Goal: Contribute content: Contribute content

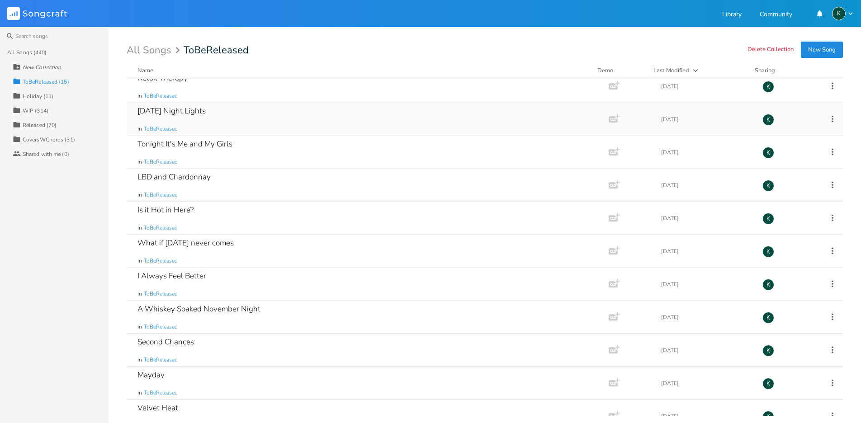
scroll to position [158, 0]
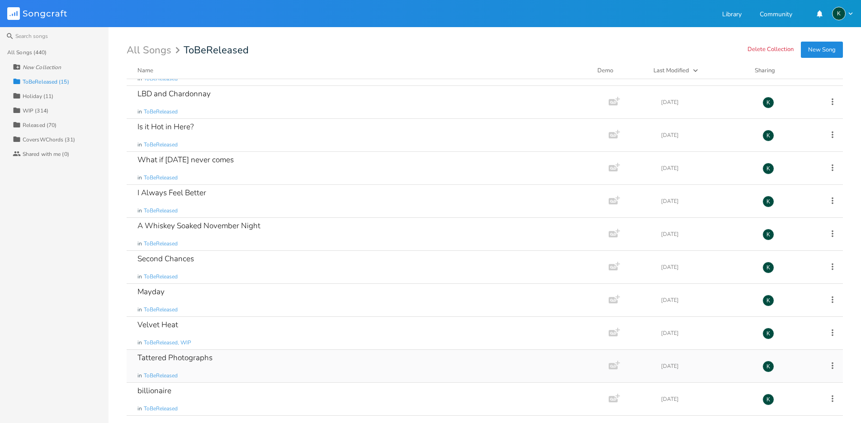
click at [189, 358] on div "Tattered Photographs" at bounding box center [175, 358] width 75 height 8
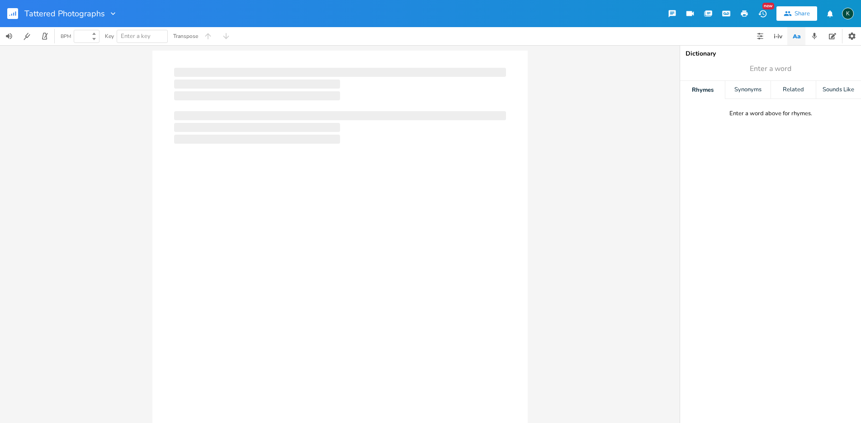
type input "100"
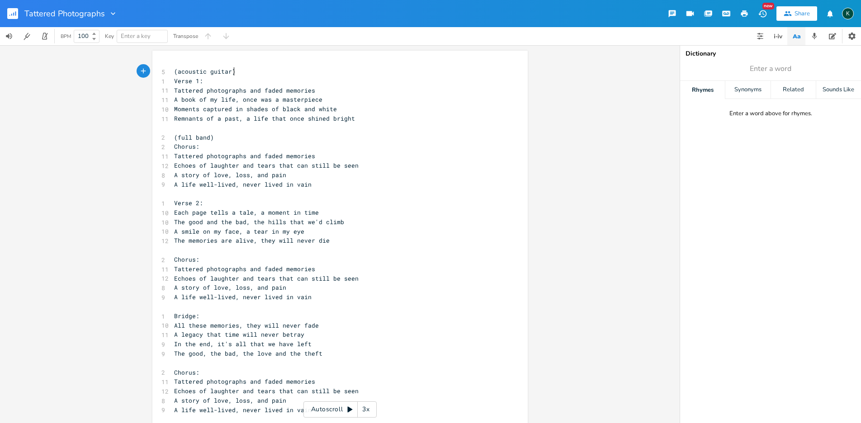
scroll to position [0, 0]
type textarea "(acoustic guitar) Verse 1:"
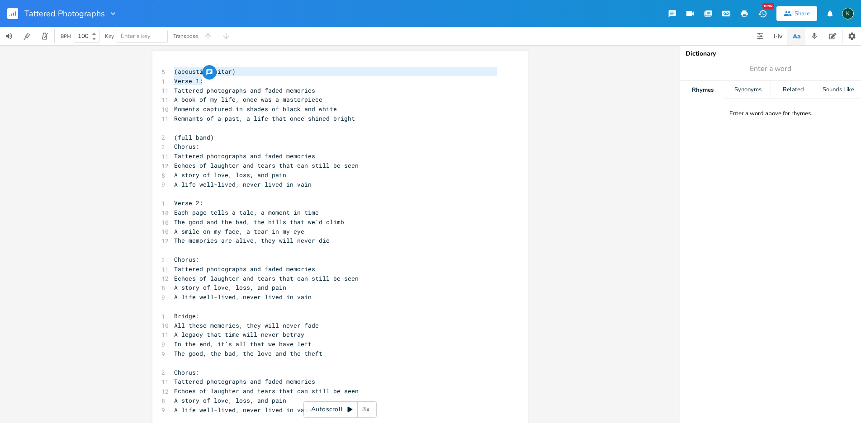
drag, startPoint x: 216, startPoint y: 82, endPoint x: 115, endPoint y: 59, distance: 103.0
click at [115, 59] on div "(acoustic guitar) Verse 1: x 5 (acoustic guitar) 1 Verse 1: 11 Tattered photogr…" at bounding box center [340, 234] width 680 height 378
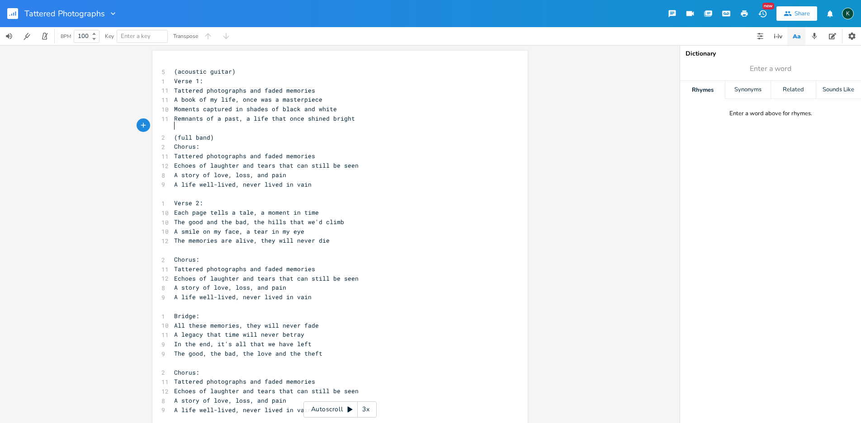
click at [271, 128] on pre "​" at bounding box center [335, 127] width 327 height 9
type textarea "(acoustic guitar) Verse 1: Tattered photographs and faded memories A book of my…"
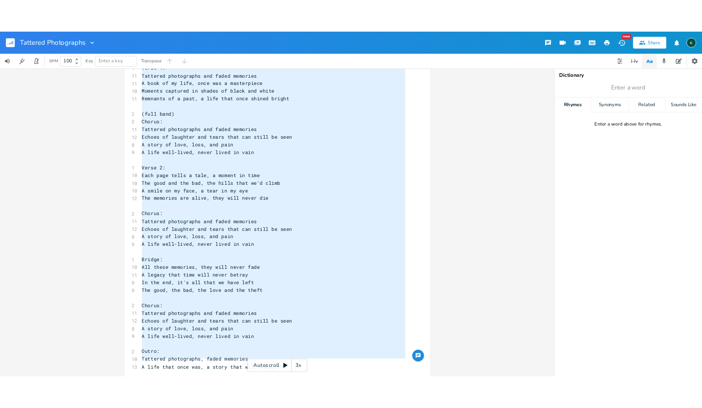
scroll to position [0, 0]
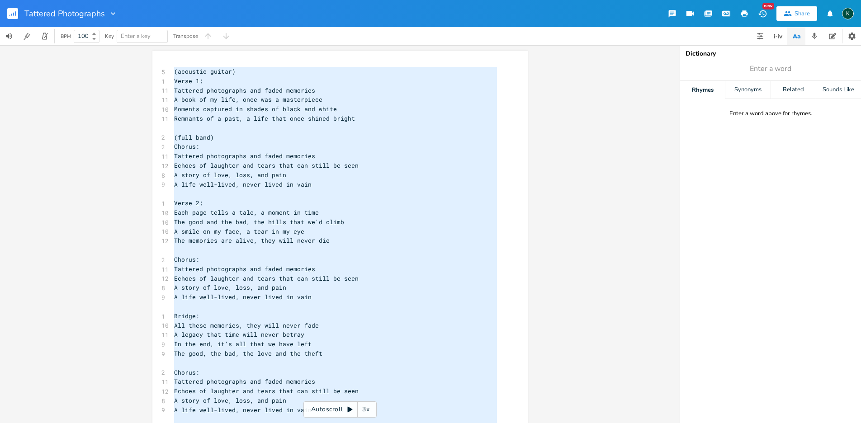
click at [113, 14] on icon "button" at bounding box center [113, 13] width 9 height 9
click at [122, 43] on span "Collection Collections" at bounding box center [125, 41] width 36 height 6
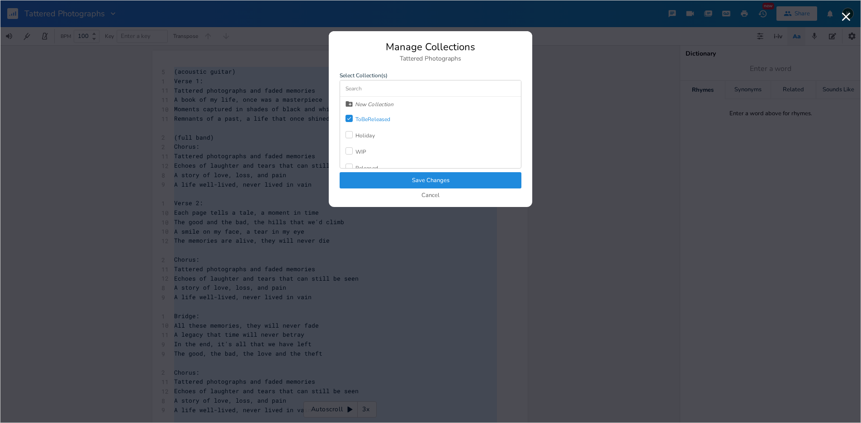
click at [348, 119] on icon "Check" at bounding box center [349, 118] width 5 height 5
click at [355, 165] on label at bounding box center [351, 168] width 10 height 9
click at [366, 176] on button "Save Changes" at bounding box center [431, 180] width 182 height 16
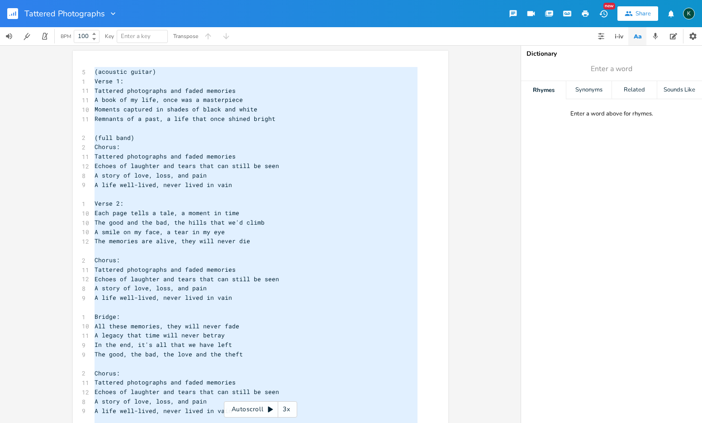
click at [11, 11] on rect "button" at bounding box center [12, 13] width 11 height 11
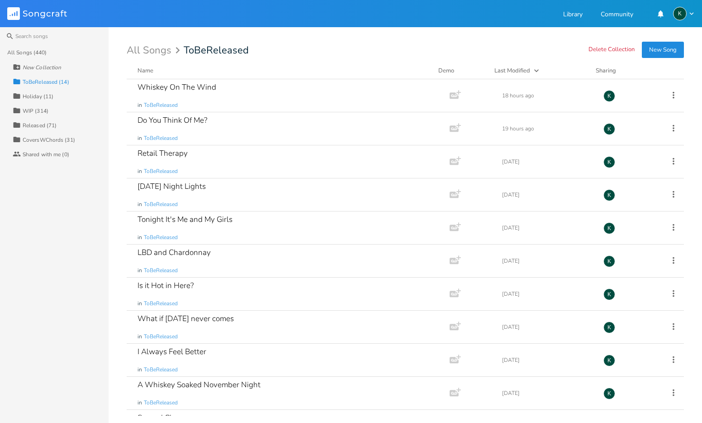
click at [37, 53] on div "All Songs (440)" at bounding box center [27, 52] width 40 height 5
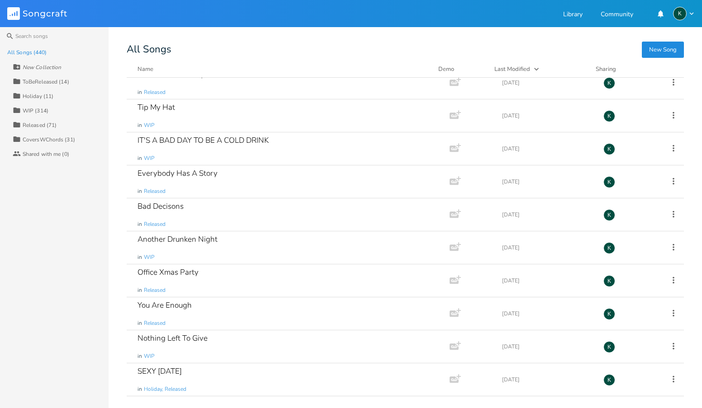
scroll to position [8234, 0]
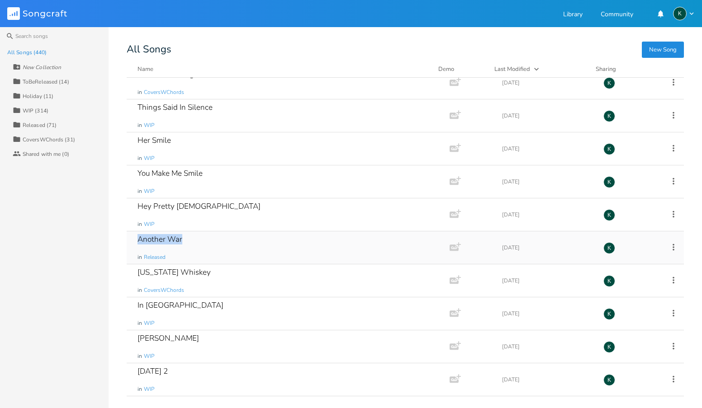
click at [144, 237] on div "Another War" at bounding box center [160, 240] width 45 height 8
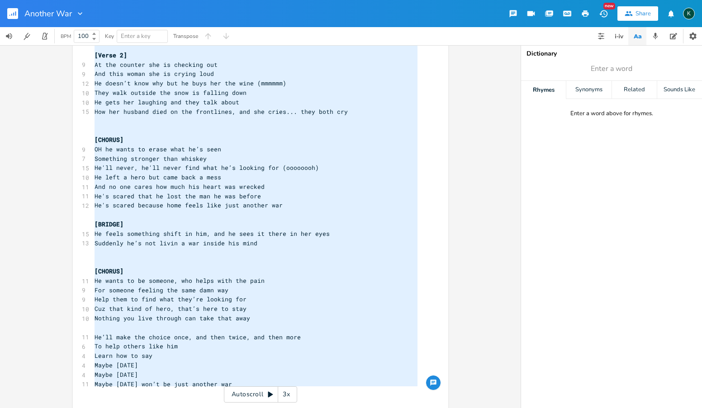
drag, startPoint x: 90, startPoint y: 89, endPoint x: 190, endPoint y: 410, distance: 335.8
click at [190, 408] on html "Another War New Share K BPM 100 Key Enter a key Transpose x ​ ​ [Verse 1] 8 Out…" at bounding box center [351, 204] width 702 height 408
type textarea "[Lorem 5] Ips do sitamet Con Adipis Elitseddo e tem inci utl etdol Ma al eni ad…"
click at [19, 12] on button "Back to Library" at bounding box center [16, 14] width 18 height 22
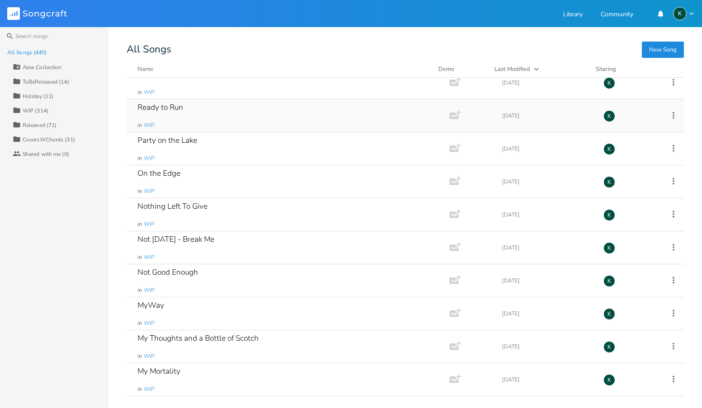
scroll to position [11437, 0]
click at [46, 126] on div "Released (71)" at bounding box center [40, 125] width 34 height 5
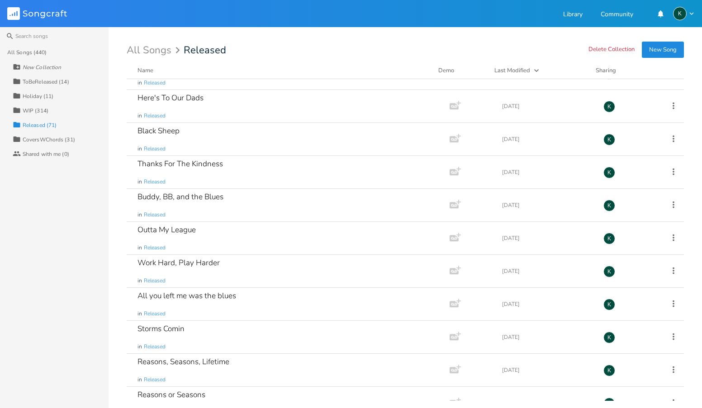
scroll to position [326, 0]
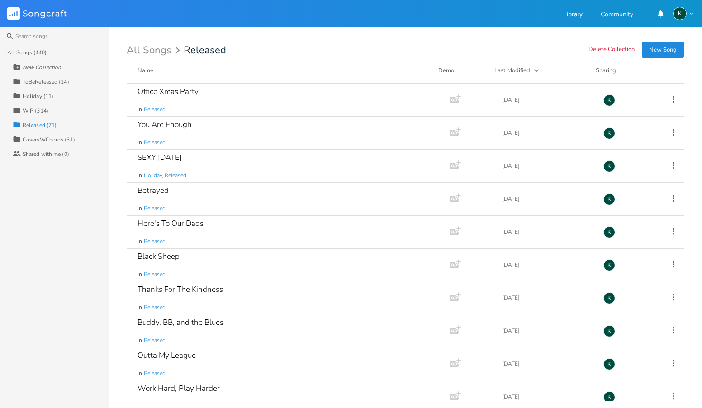
click at [142, 74] on div "Name" at bounding box center [146, 70] width 16 height 8
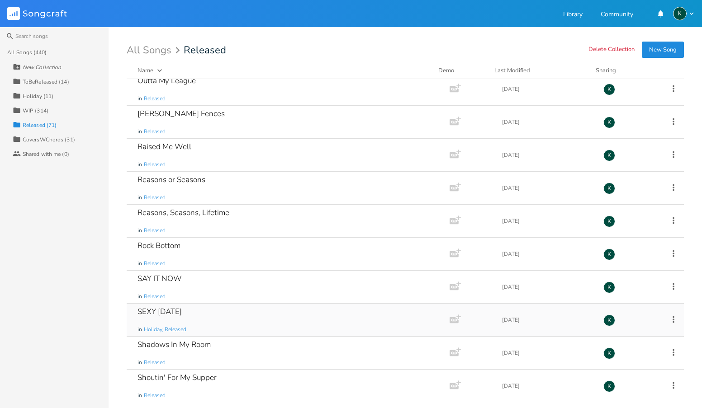
scroll to position [1391, 0]
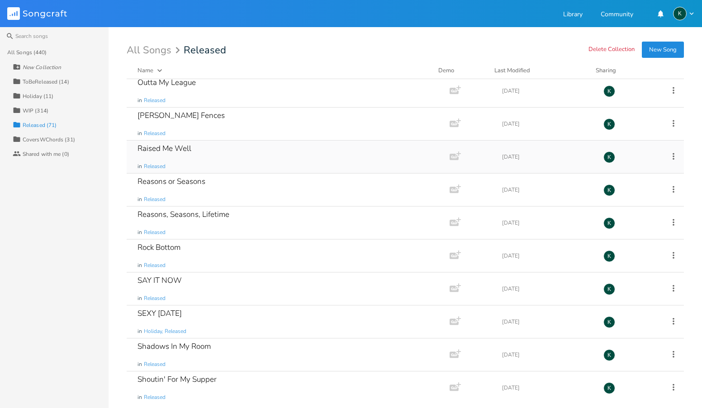
click at [169, 143] on div "Raised Me Well in Released" at bounding box center [287, 157] width 298 height 33
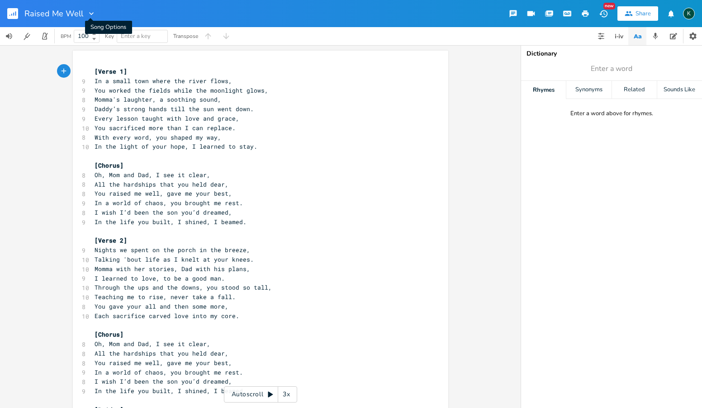
click at [94, 13] on icon "button" at bounding box center [91, 13] width 9 height 9
click at [103, 38] on span "Collection Collections" at bounding box center [103, 41] width 36 height 6
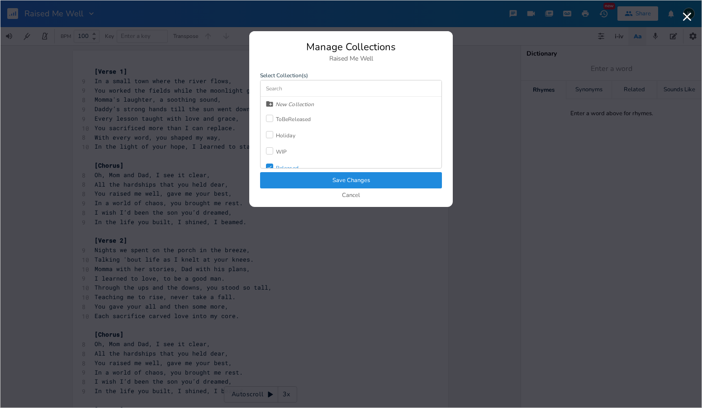
click at [278, 166] on div "Released" at bounding box center [287, 168] width 23 height 5
click at [274, 156] on label at bounding box center [271, 151] width 10 height 9
click at [295, 179] on button "Save Changes" at bounding box center [351, 180] width 182 height 16
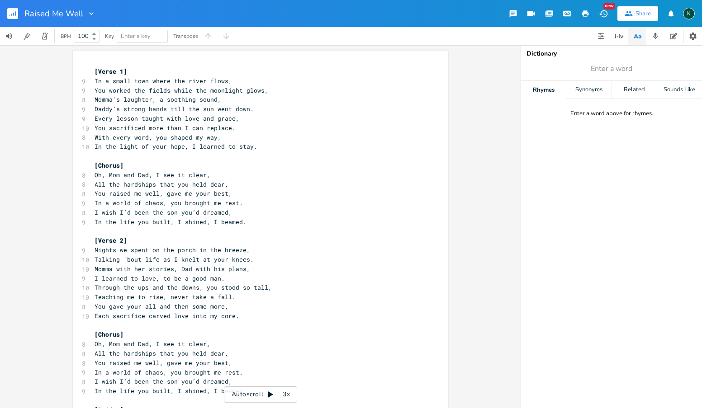
click at [14, 15] on icon "button" at bounding box center [13, 14] width 1 height 3
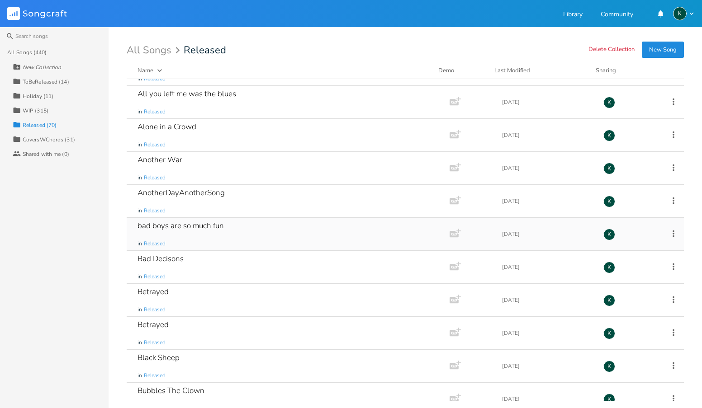
scroll to position [41, 0]
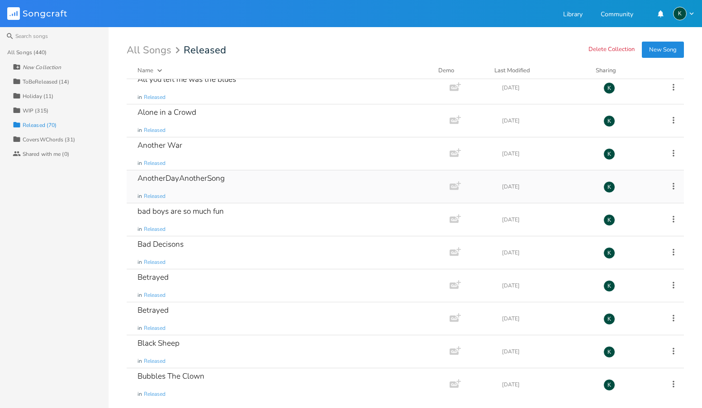
click at [203, 176] on div "AnotherDayAnotherSong" at bounding box center [181, 179] width 87 height 8
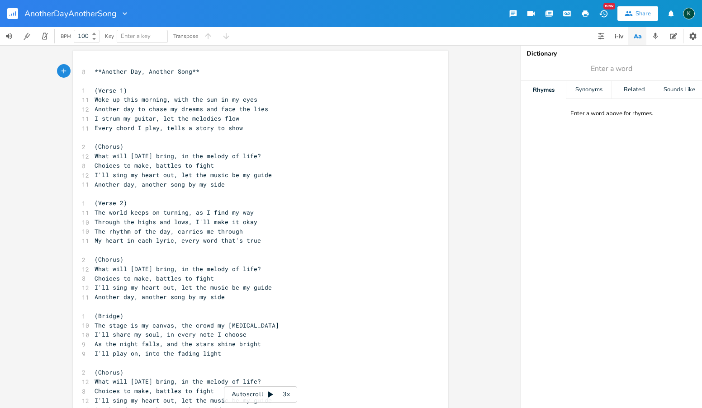
click at [125, 14] on icon "button" at bounding box center [125, 13] width 5 height 3
click at [138, 38] on span "Collection Collections" at bounding box center [139, 41] width 36 height 6
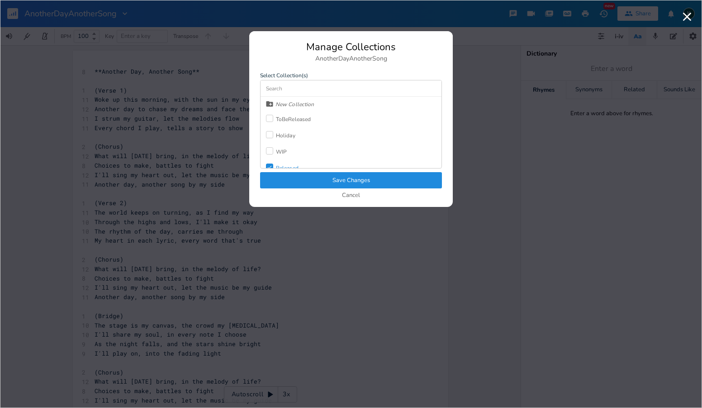
scroll to position [2, 0]
click at [283, 147] on div "WIP" at bounding box center [281, 149] width 11 height 5
click at [285, 164] on div "Released" at bounding box center [287, 166] width 23 height 5
click at [296, 181] on button "Save Changes" at bounding box center [351, 180] width 182 height 16
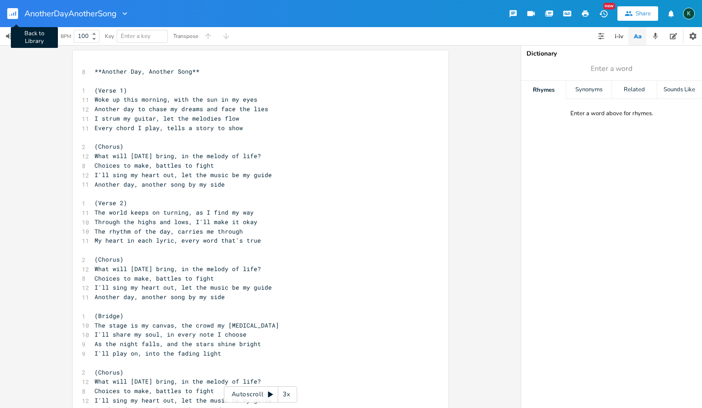
click at [16, 14] on rect "button" at bounding box center [12, 13] width 11 height 11
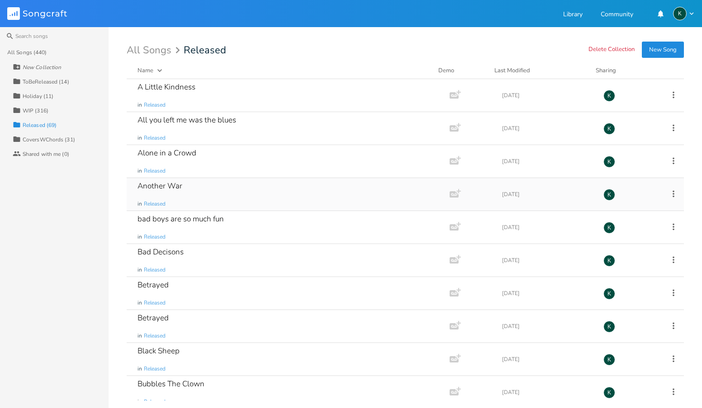
scroll to position [2, 0]
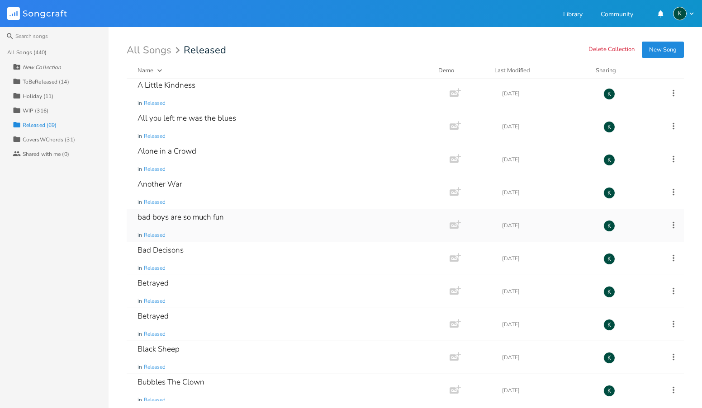
click at [204, 218] on div "bad boys are so much fun" at bounding box center [181, 218] width 86 height 8
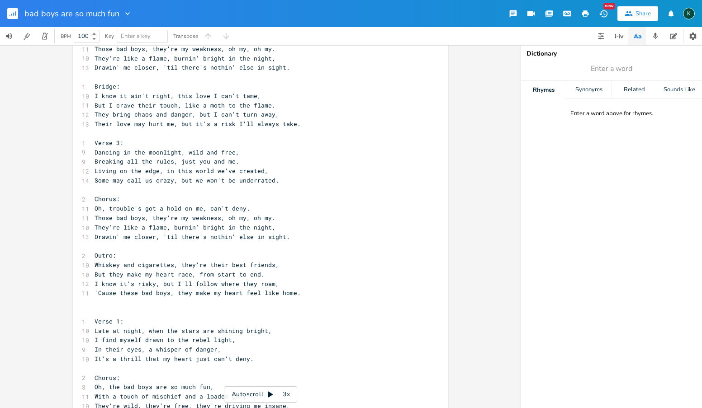
scroll to position [32, 0]
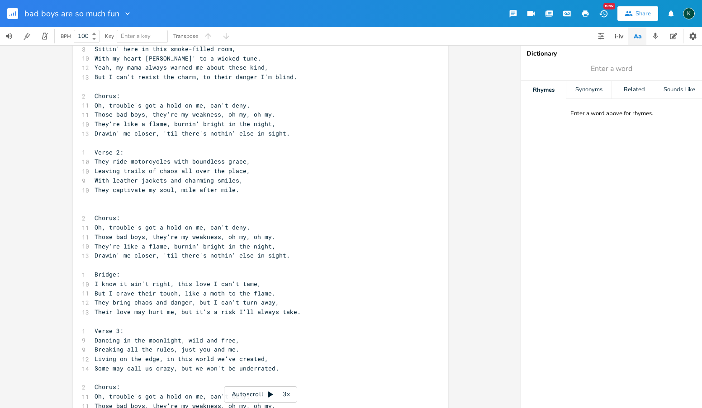
click at [123, 14] on icon "button" at bounding box center [127, 13] width 9 height 9
drag, startPoint x: 49, startPoint y: 74, endPoint x: 25, endPoint y: 48, distance: 34.6
click at [47, 73] on div "xxxxxxxxxx 1 Verse 1: 8 Sittin' here in this smoke-filled room, 10 With my hear…" at bounding box center [260, 226] width 521 height 363
click at [12, 15] on icon "button" at bounding box center [11, 15] width 1 height 2
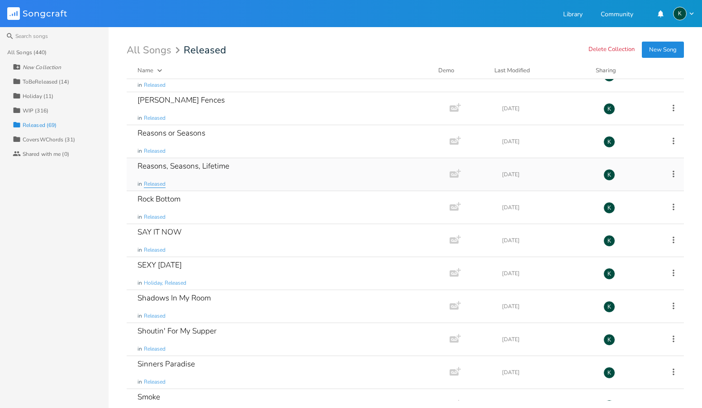
scroll to position [1390, 0]
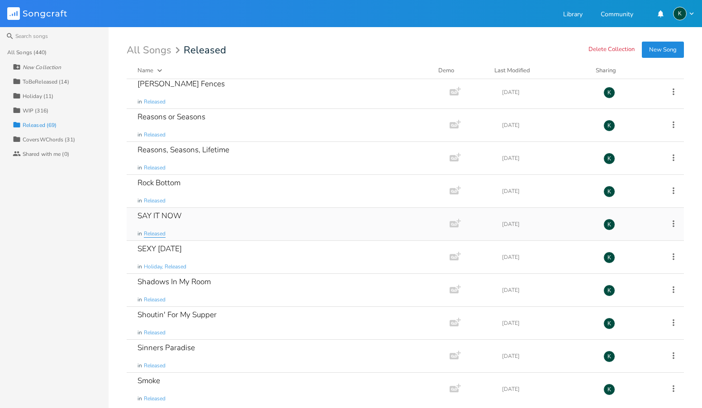
click at [159, 232] on span "Released" at bounding box center [155, 234] width 22 height 8
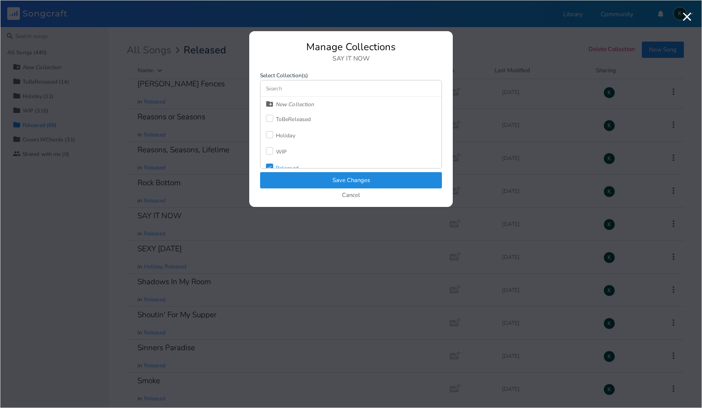
click at [283, 152] on div "WIP" at bounding box center [281, 151] width 11 height 5
click at [283, 163] on div "Check Released" at bounding box center [282, 168] width 33 height 16
click at [290, 177] on button "Save Changes" at bounding box center [351, 180] width 182 height 16
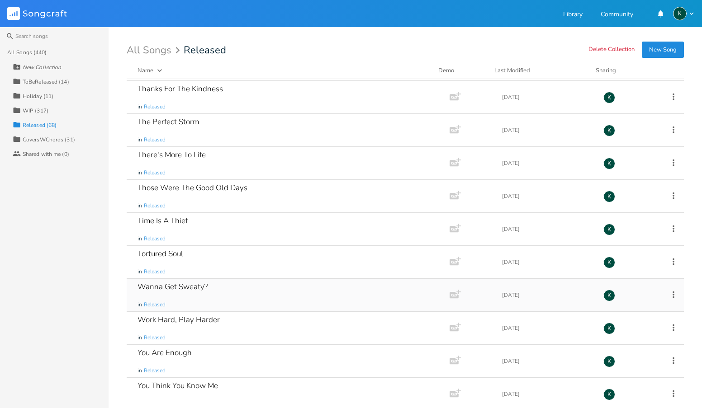
scroll to position [1923, 0]
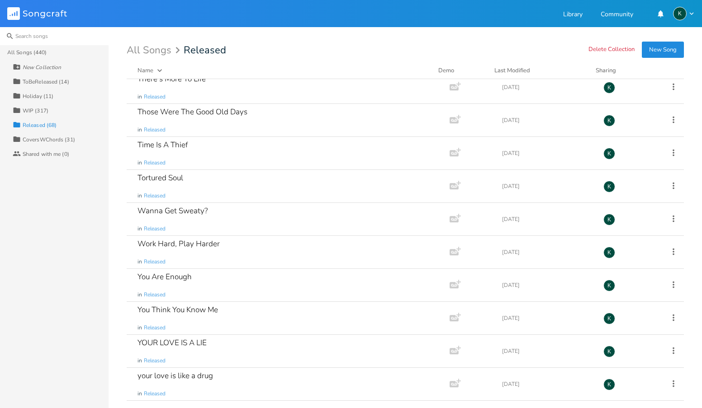
click at [50, 37] on input at bounding box center [54, 36] width 109 height 18
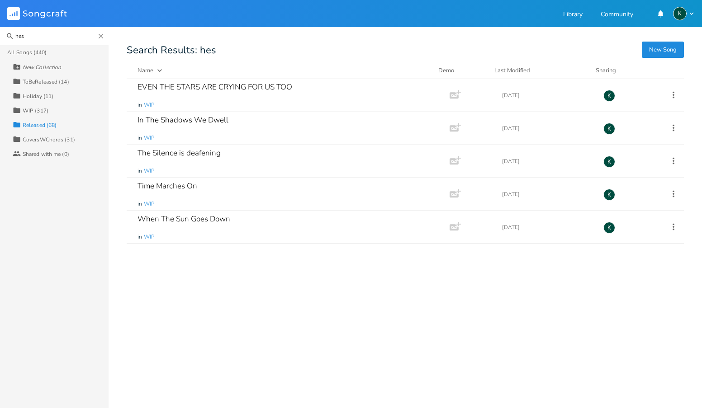
scroll to position [0, 0]
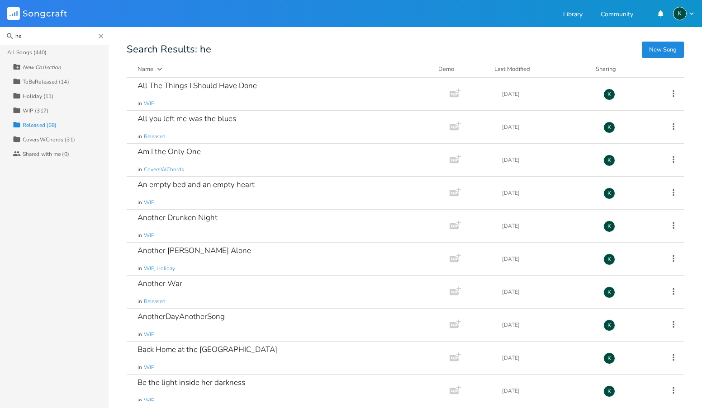
type input "h"
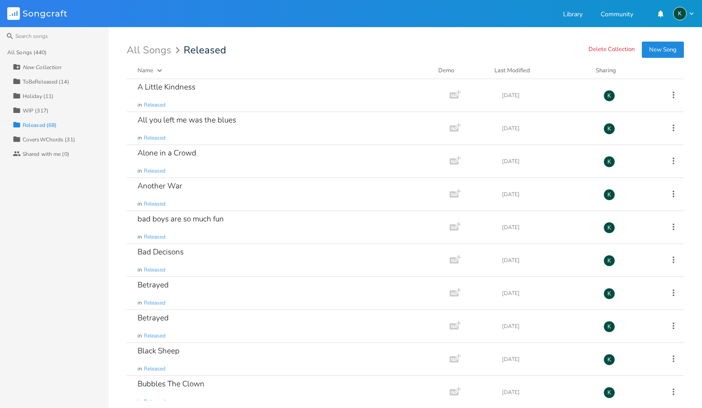
click at [48, 67] on div "New Collection" at bounding box center [42, 67] width 38 height 5
drag, startPoint x: 262, startPoint y: 55, endPoint x: 392, endPoint y: 36, distance: 131.7
click at [265, 54] on div "Delete Collection New Song All Songs Released Name Demo Last Modified Sharing A…" at bounding box center [414, 223] width 575 height 356
click at [656, 45] on button "New Song" at bounding box center [663, 50] width 42 height 16
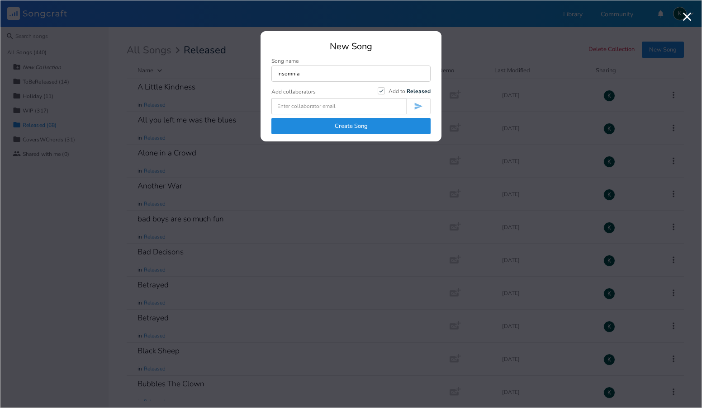
type input "Insomnia"
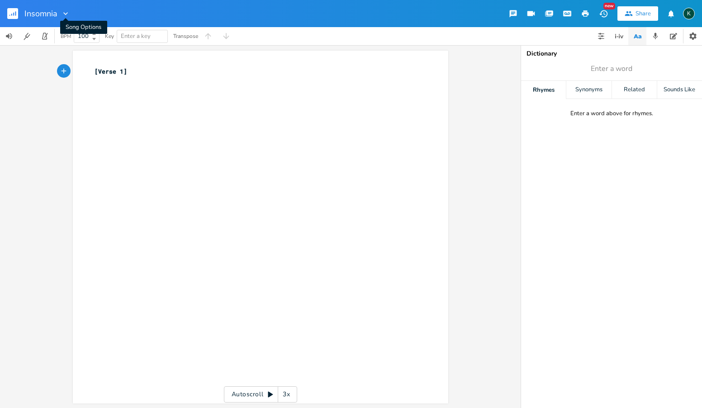
click at [66, 11] on icon "button" at bounding box center [65, 13] width 9 height 9
click at [74, 41] on span "Collection Collections" at bounding box center [79, 41] width 36 height 6
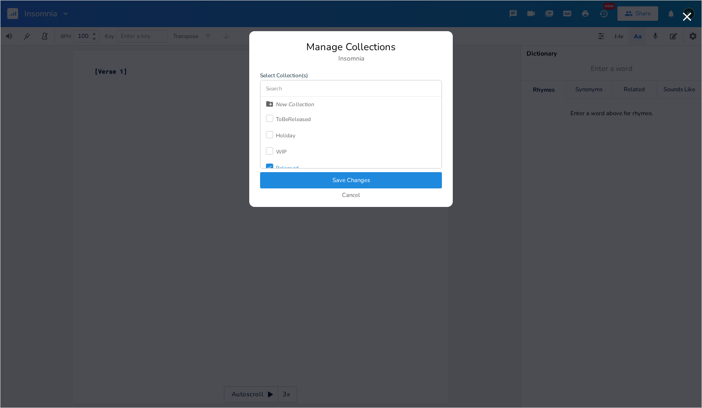
click at [287, 178] on button "Save Changes" at bounding box center [351, 180] width 182 height 16
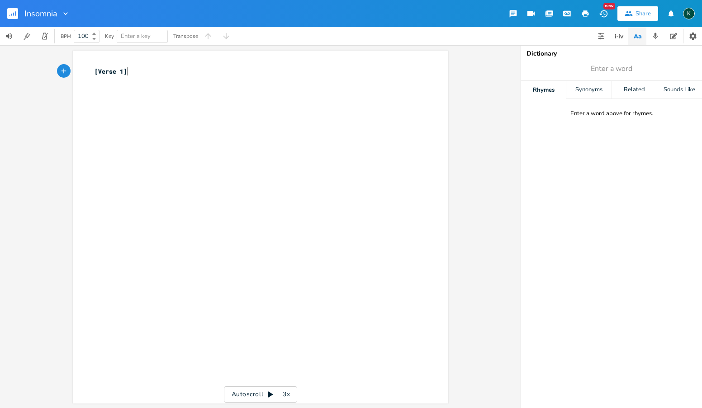
type textarea "[Verse 1]"
drag, startPoint x: 145, startPoint y: 73, endPoint x: 49, endPoint y: 68, distance: 96.5
click at [68, 69] on div "[Verse 1] x [Verse 1] ​ Autoscroll 3x" at bounding box center [260, 226] width 521 height 363
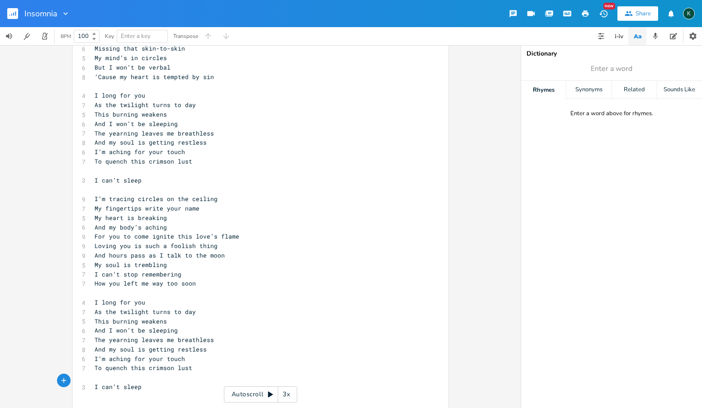
click at [16, 10] on rect "button" at bounding box center [12, 13] width 11 height 11
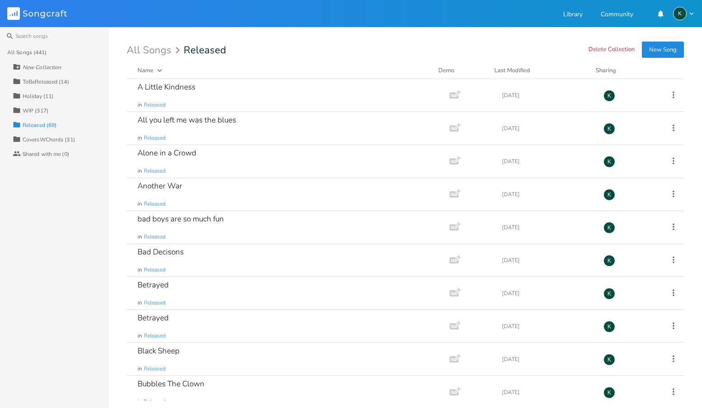
click at [31, 53] on div "All Songs (441)" at bounding box center [27, 52] width 40 height 5
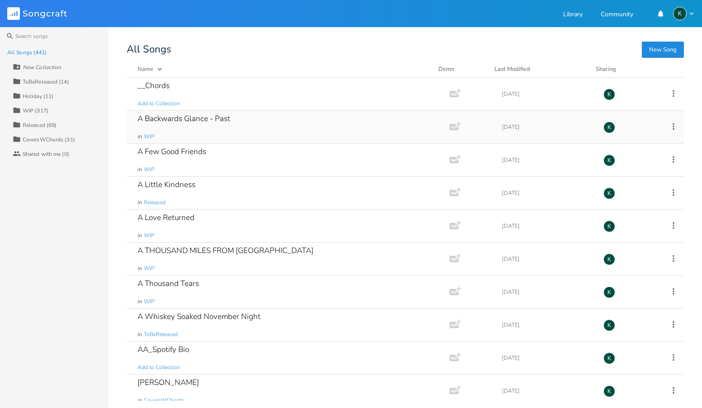
scroll to position [8531, 0]
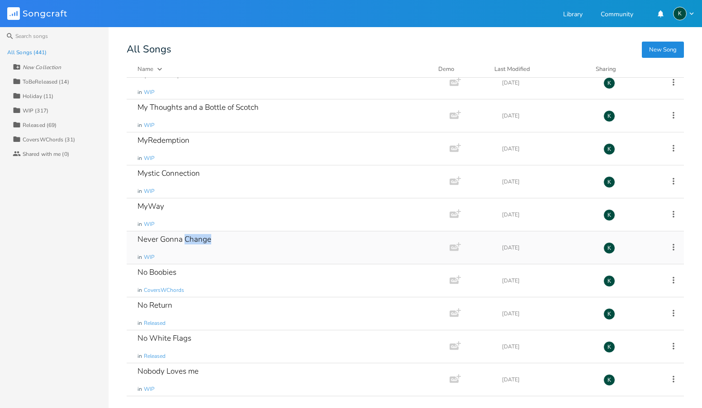
click at [185, 238] on div "Never Gonna Change" at bounding box center [175, 240] width 74 height 8
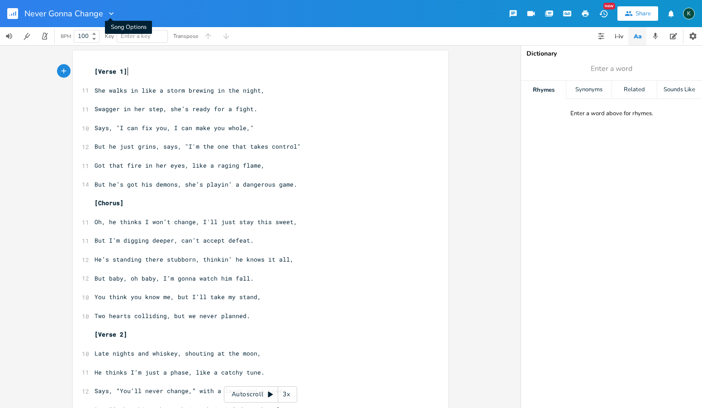
click at [110, 13] on icon "button" at bounding box center [111, 13] width 9 height 9
click at [123, 38] on span "Collection Collections" at bounding box center [123, 41] width 36 height 6
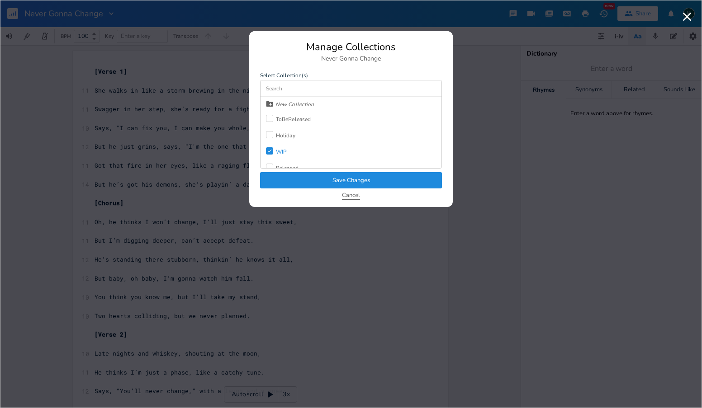
click at [357, 197] on button "Cancel" at bounding box center [351, 196] width 18 height 8
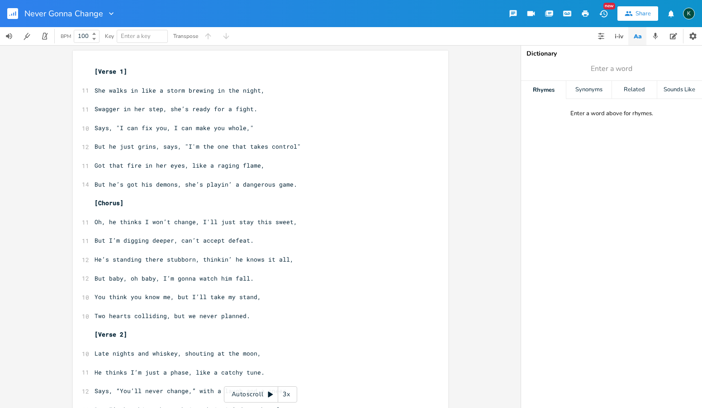
click at [110, 14] on icon "button" at bounding box center [111, 13] width 5 height 3
click at [120, 23] on span "Edit Rename" at bounding box center [119, 26] width 28 height 6
type input "Colliding Hearts"
click at [91, 16] on icon "button" at bounding box center [91, 13] width 9 height 9
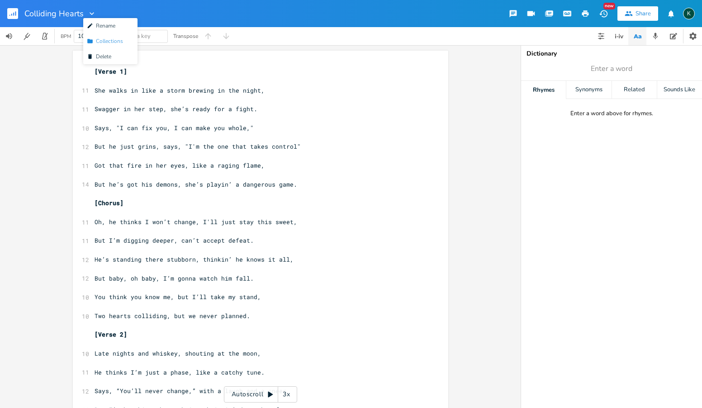
click at [99, 41] on span "Collection Collections" at bounding box center [105, 41] width 36 height 6
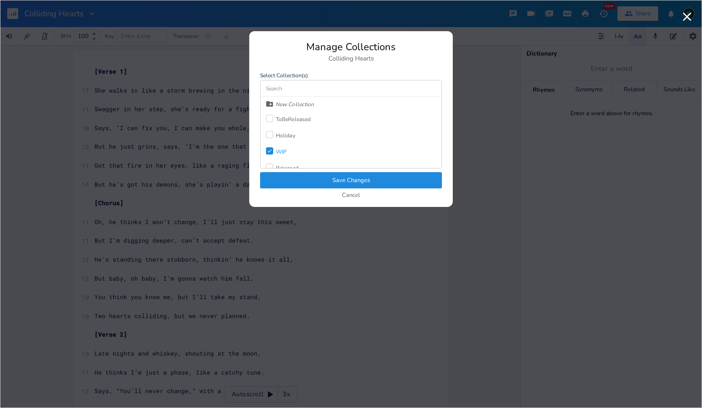
click at [270, 148] on icon "Check" at bounding box center [269, 150] width 5 height 5
click at [271, 166] on div at bounding box center [269, 167] width 7 height 7
click at [277, 181] on button "Save Changes" at bounding box center [351, 180] width 182 height 16
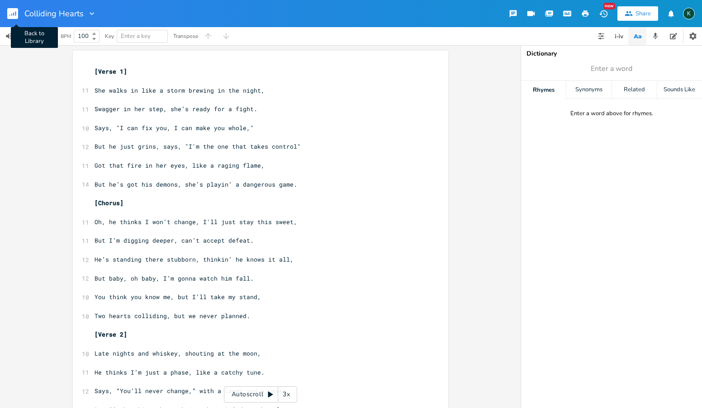
click at [11, 14] on icon "button" at bounding box center [11, 15] width 1 height 2
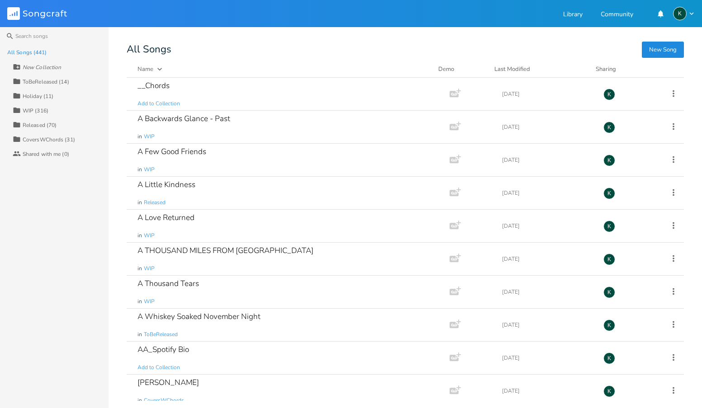
scroll to position [9918, 0]
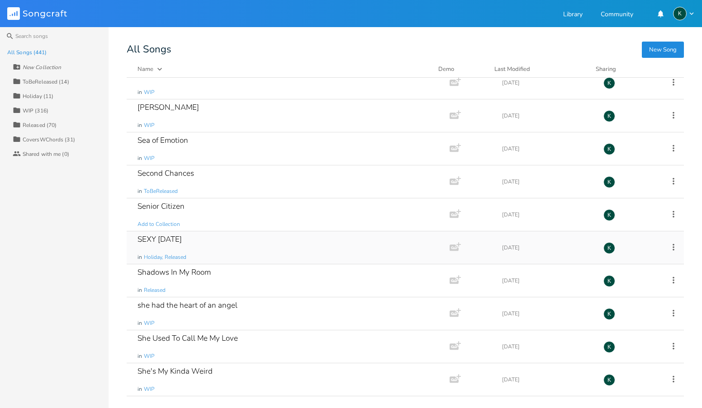
click at [182, 240] on div "SEXY [DATE]" at bounding box center [160, 240] width 44 height 8
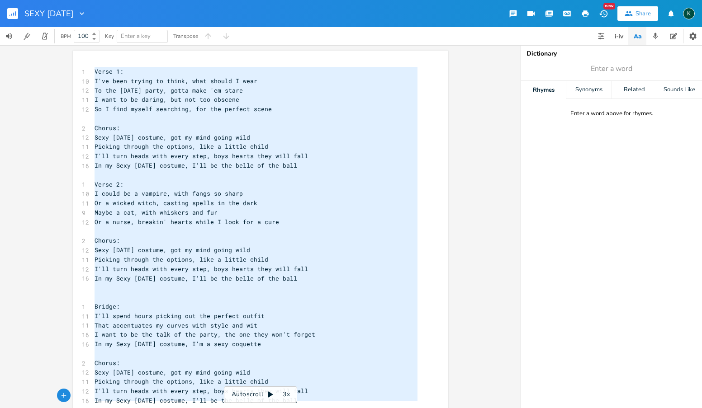
scroll to position [15, 0]
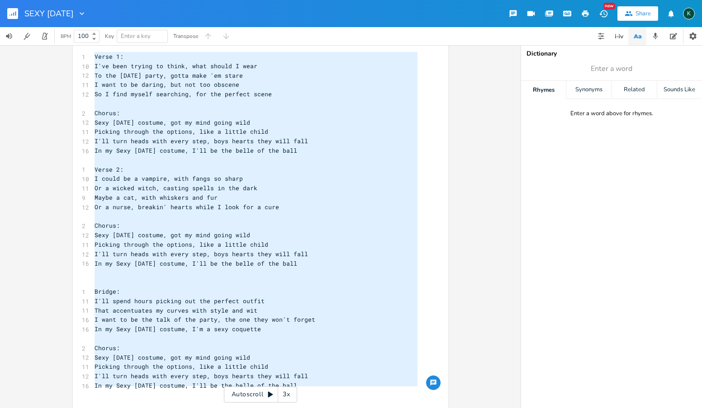
drag, startPoint x: 92, startPoint y: 71, endPoint x: 275, endPoint y: 416, distance: 391.0
click at [275, 408] on html "SEXY [DATE] New Share K BPM 100 Key Enter a key Transpose x 1 Verse 1: 10 I've …" at bounding box center [351, 204] width 702 height 408
type textarea "Verse 1: I've been trying to think, what should I wear To the [DATE] party, got…"
click at [13, 14] on rect "button" at bounding box center [12, 13] width 11 height 11
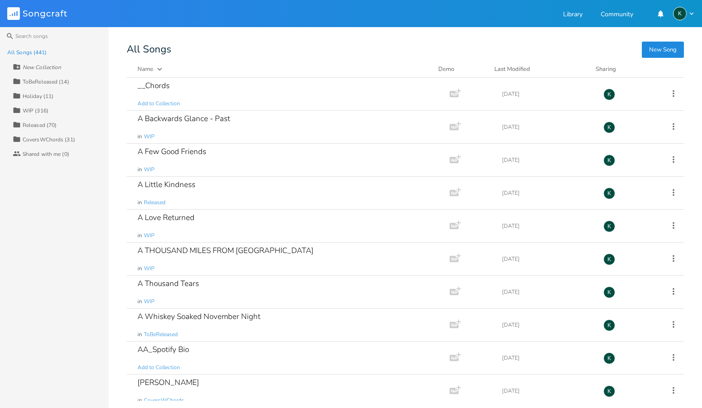
scroll to position [3148, 0]
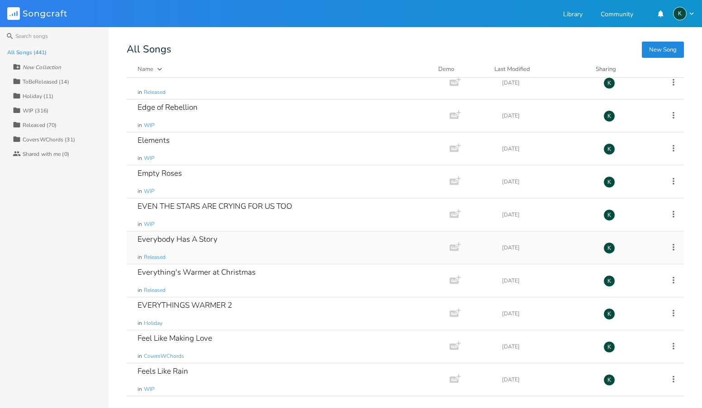
click at [195, 238] on div "Everybody Has A Story" at bounding box center [178, 240] width 80 height 8
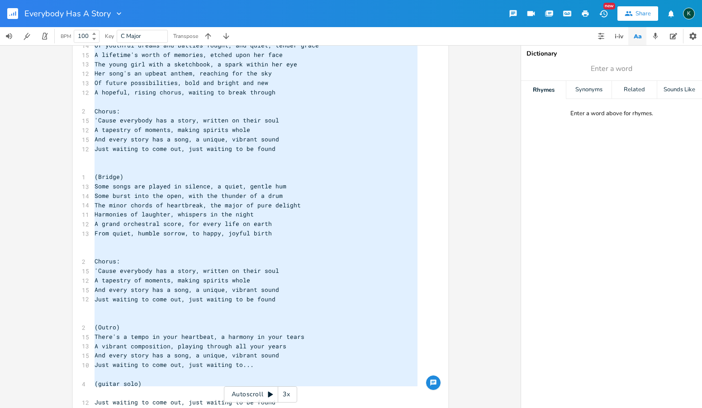
drag, startPoint x: 93, startPoint y: 242, endPoint x: 234, endPoint y: 416, distance: 224.1
click at [234, 408] on html "Everybody Has A Story New Share K BPM 100 Key C Major Transpose C E A D G B E P…" at bounding box center [351, 204] width 702 height 408
type textarea "(Verse 1) Walk down any street, look into any face See the fleeting moments, mo…"
click at [10, 15] on rect "button" at bounding box center [12, 13] width 11 height 11
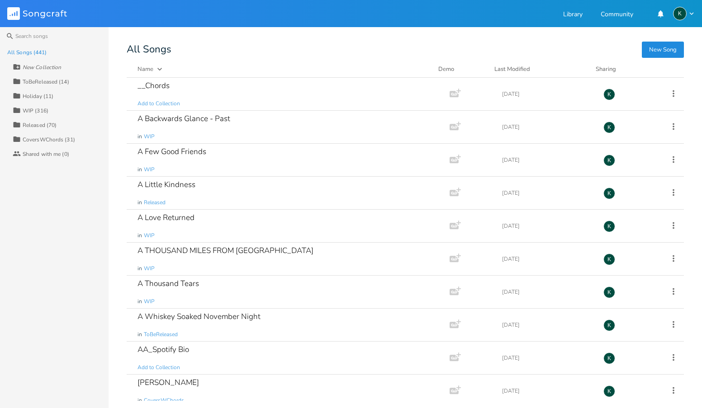
click at [660, 47] on button "New Song" at bounding box center [663, 50] width 42 height 16
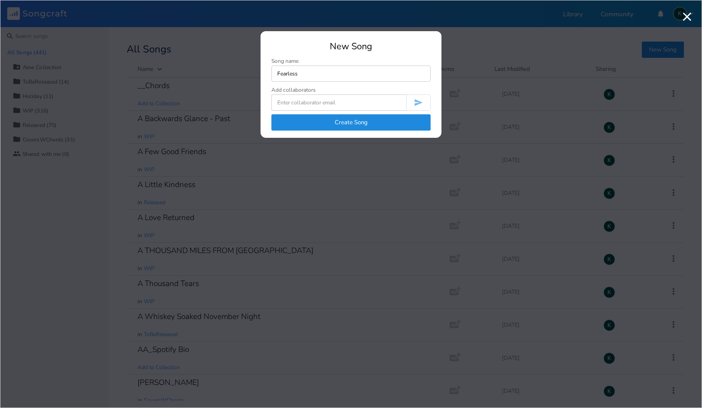
type input "Fearless"
click at [282, 119] on button "Create Song" at bounding box center [350, 122] width 159 height 16
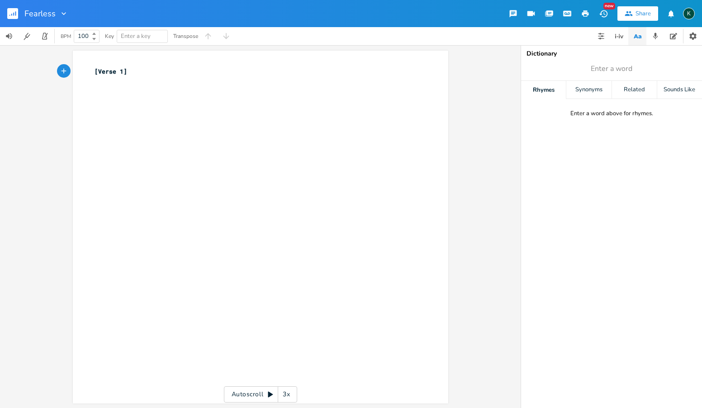
click at [61, 9] on icon "button" at bounding box center [63, 13] width 9 height 9
click at [67, 41] on span "Collection Collections" at bounding box center [76, 41] width 36 height 6
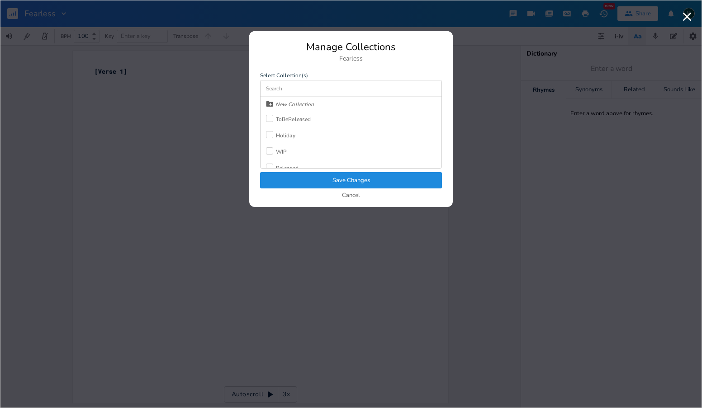
scroll to position [2, 0]
click at [291, 167] on div "Released" at bounding box center [287, 166] width 23 height 5
click at [299, 174] on button "Save Changes" at bounding box center [351, 180] width 182 height 16
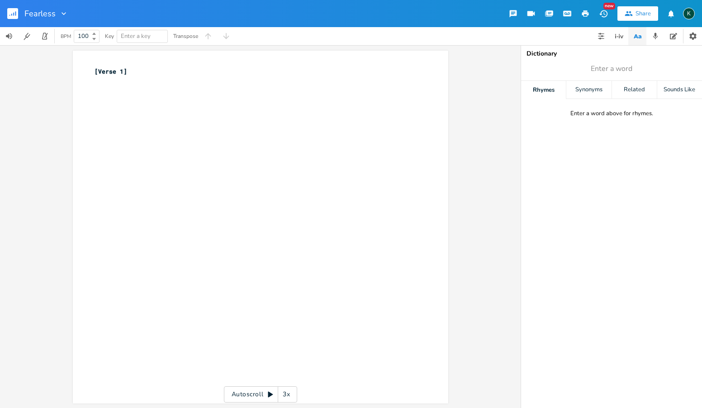
type textarea "[Verse 1]"
drag, startPoint x: 137, startPoint y: 76, endPoint x: 48, endPoint y: 64, distance: 89.4
click at [49, 64] on div "[Verse 1] x [Verse 1] ​ Autoscroll 3x" at bounding box center [260, 226] width 521 height 363
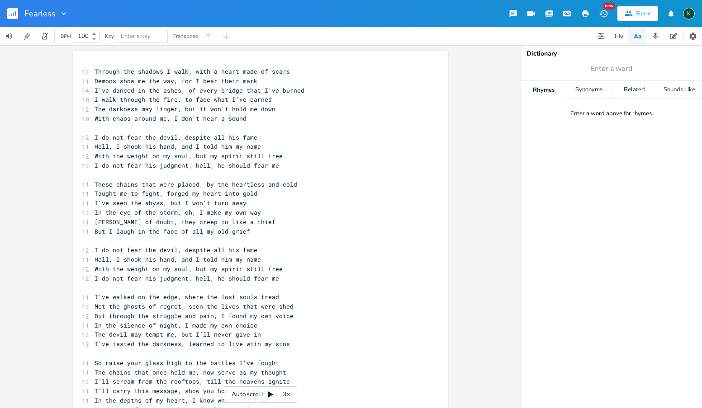
scroll to position [123, 0]
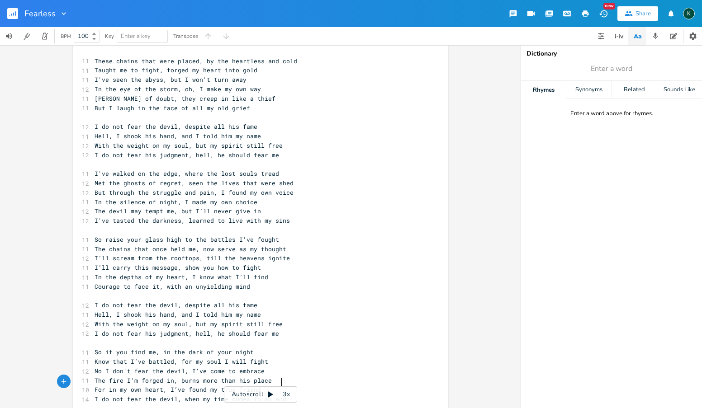
click at [11, 13] on rect "button" at bounding box center [12, 13] width 11 height 11
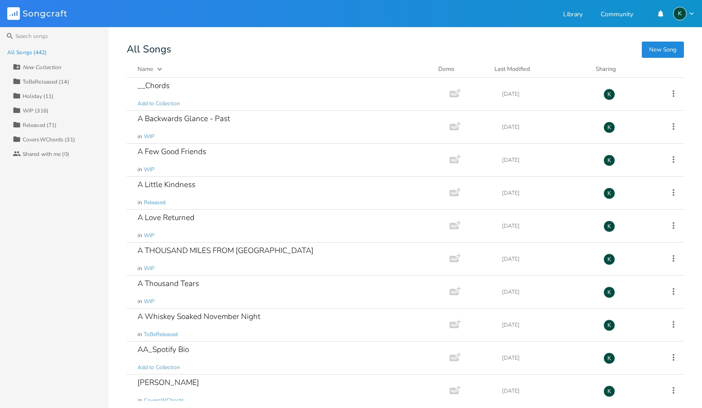
click at [669, 48] on button "New Song" at bounding box center [663, 50] width 42 height 16
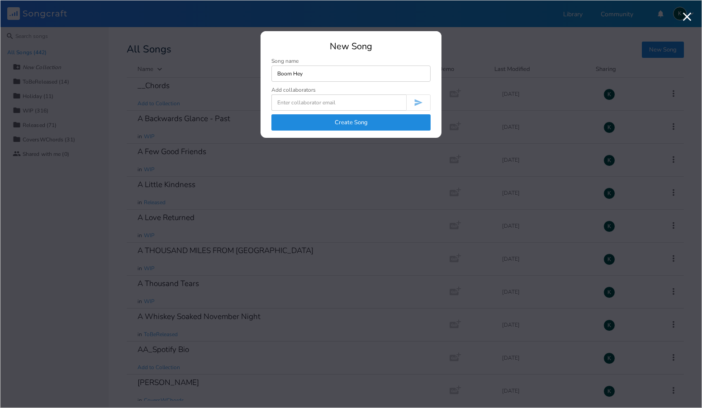
type input "Boom Hey"
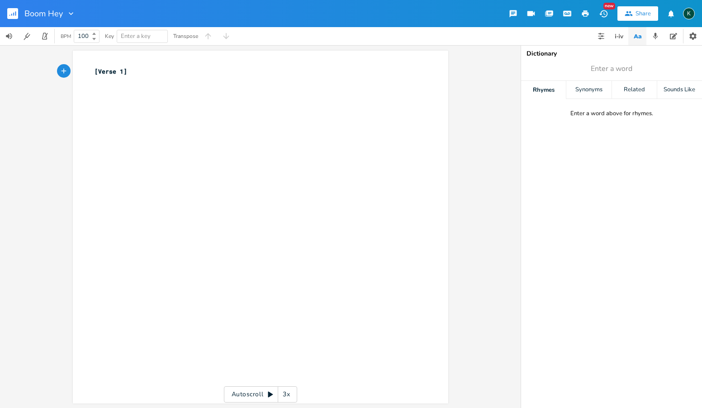
click at [71, 12] on icon "button" at bounding box center [70, 13] width 9 height 9
click at [82, 39] on span "Collection Collections" at bounding box center [84, 41] width 36 height 6
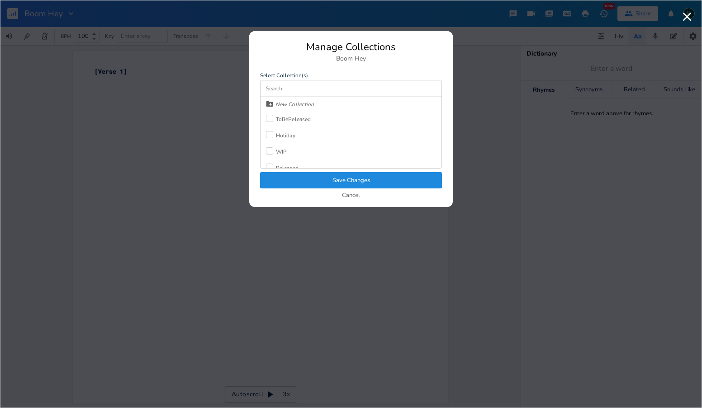
scroll to position [24, 0]
click at [295, 142] on div "Released" at bounding box center [287, 143] width 23 height 5
click at [321, 175] on button "Save Changes" at bounding box center [351, 180] width 182 height 16
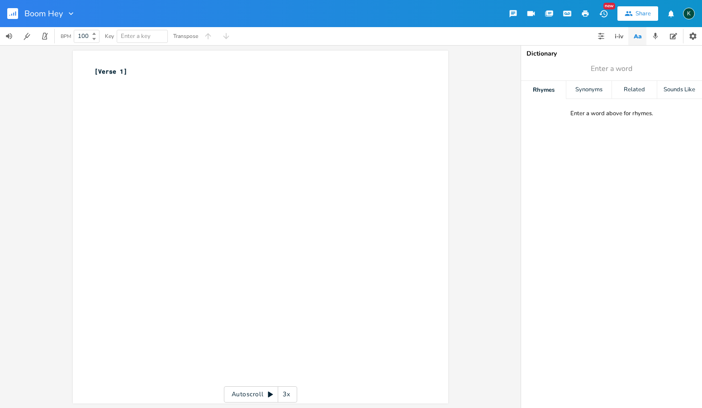
scroll to position [0, 0]
type textarea "[Verse 1]"
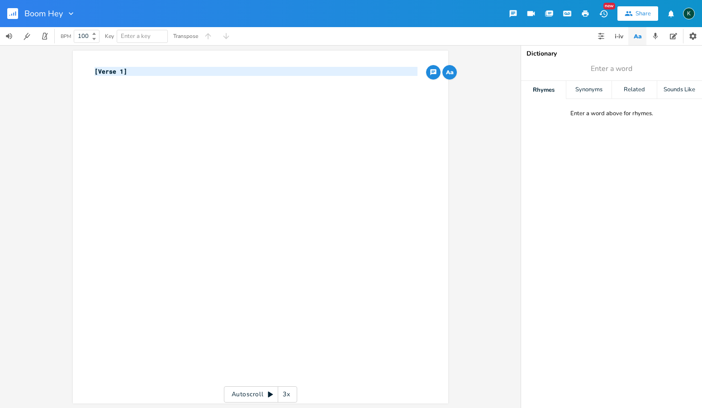
drag, startPoint x: 153, startPoint y: 76, endPoint x: 50, endPoint y: 63, distance: 103.6
click at [59, 65] on div "[Verse 1] x [Verse 1] ​ Autoscroll 3x" at bounding box center [260, 226] width 521 height 363
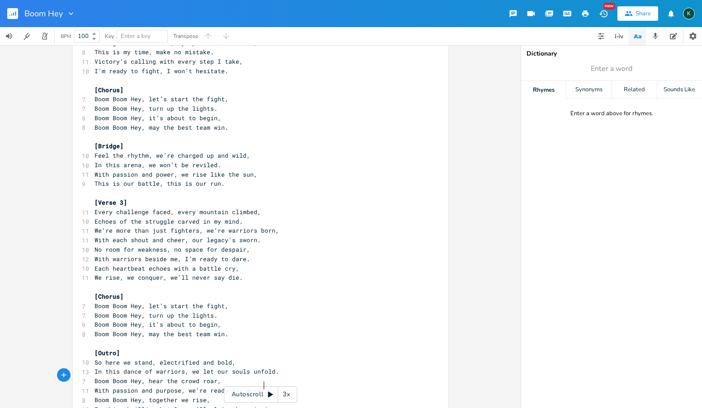
scroll to position [0, 0]
